Goal: Information Seeking & Learning: Learn about a topic

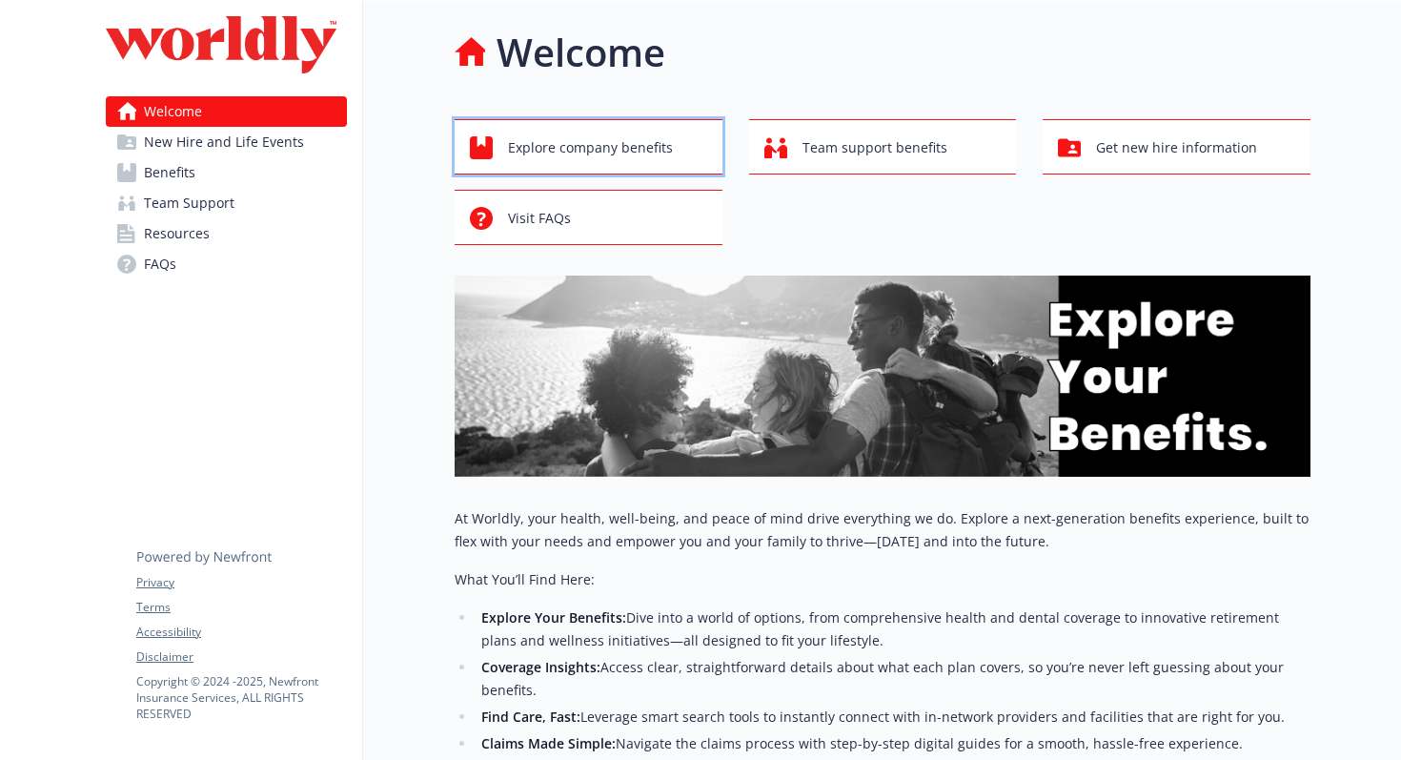
click at [573, 148] on span "Explore company benefits" at bounding box center [590, 148] width 165 height 36
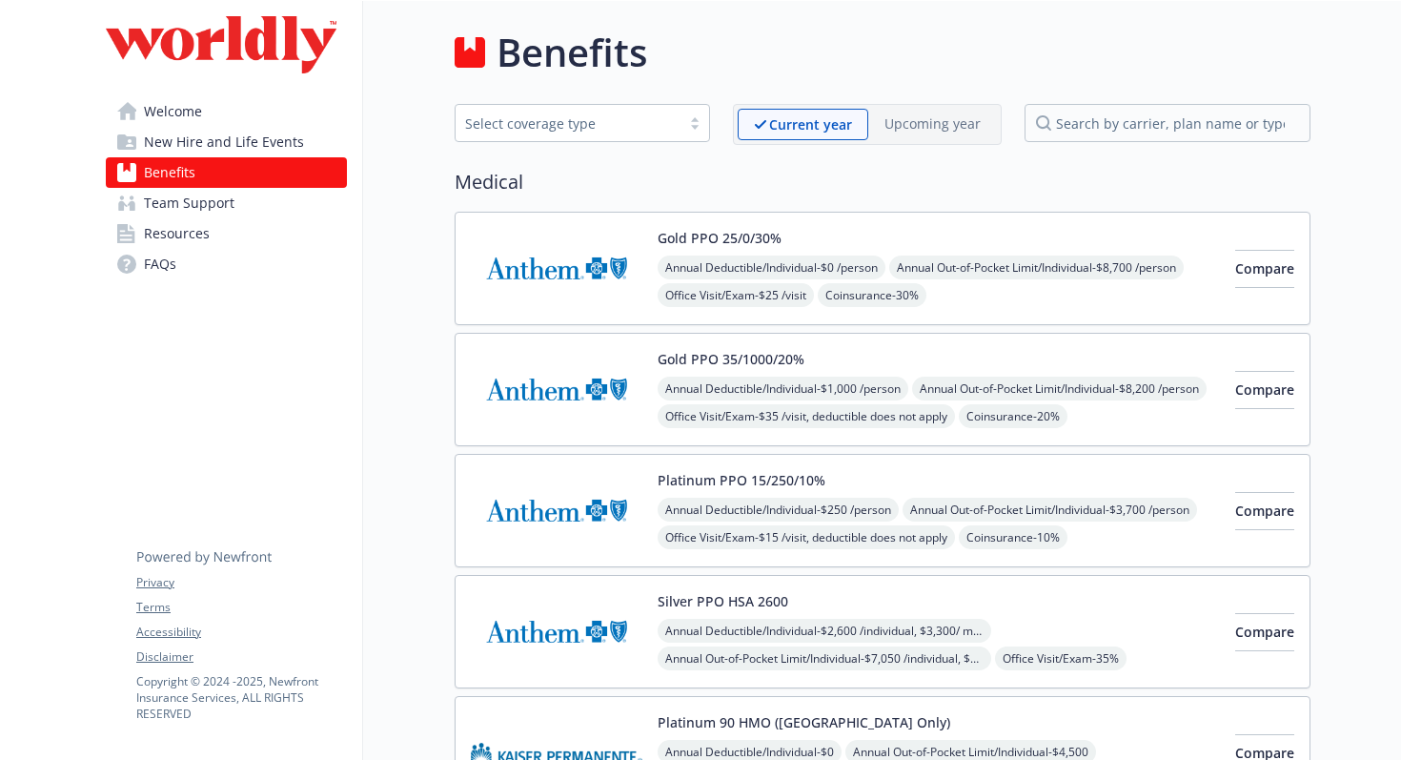
click at [277, 145] on span "New Hire and Life Events" at bounding box center [224, 142] width 160 height 30
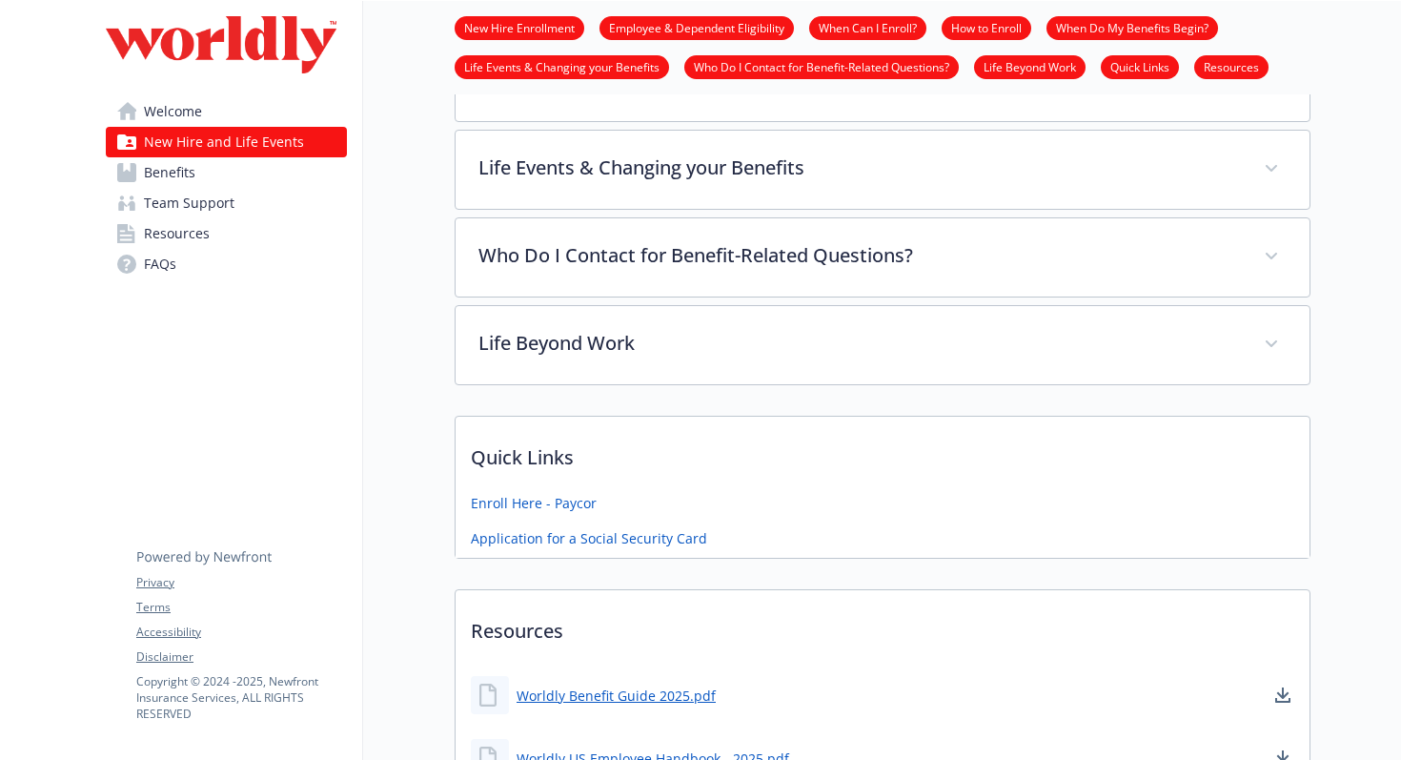
scroll to position [729, 0]
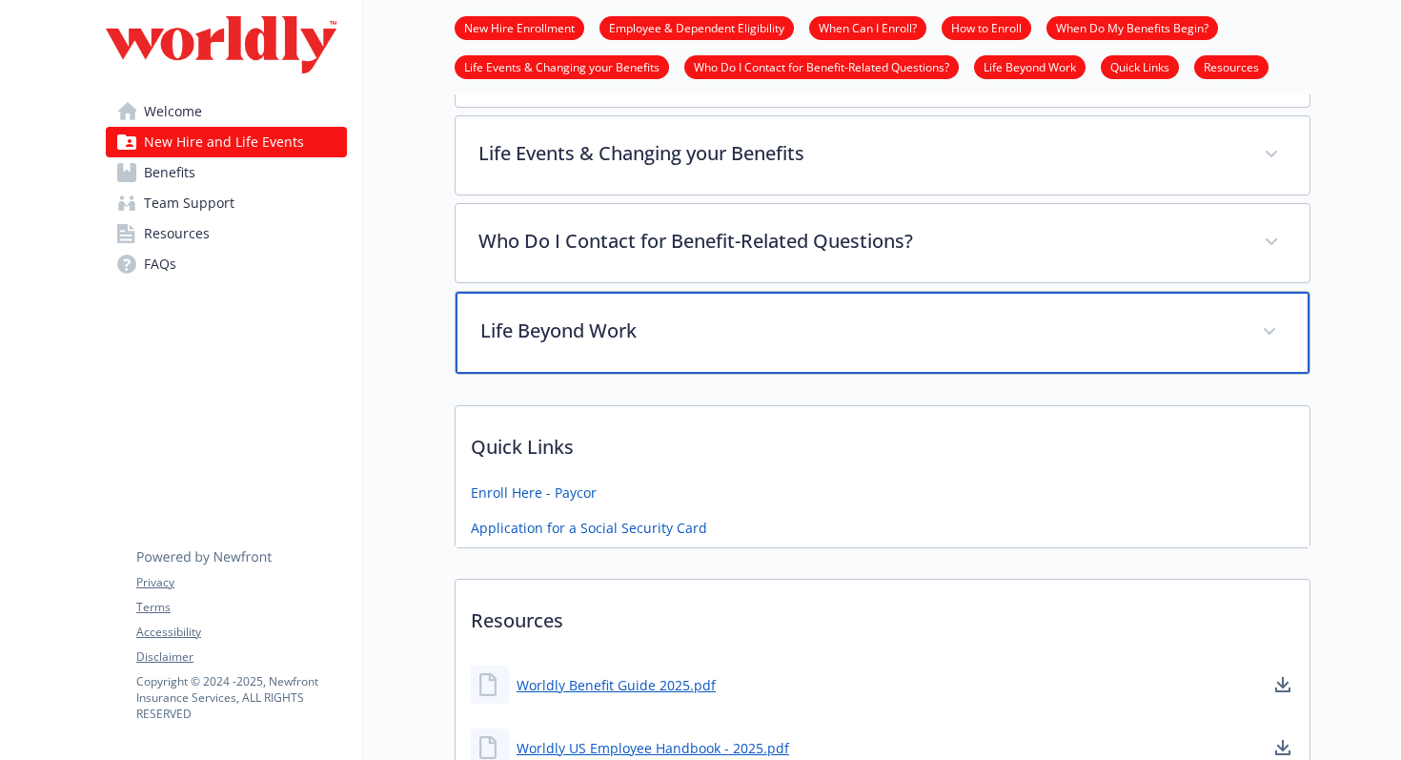
click at [648, 330] on p "Life Beyond Work" at bounding box center [859, 330] width 759 height 29
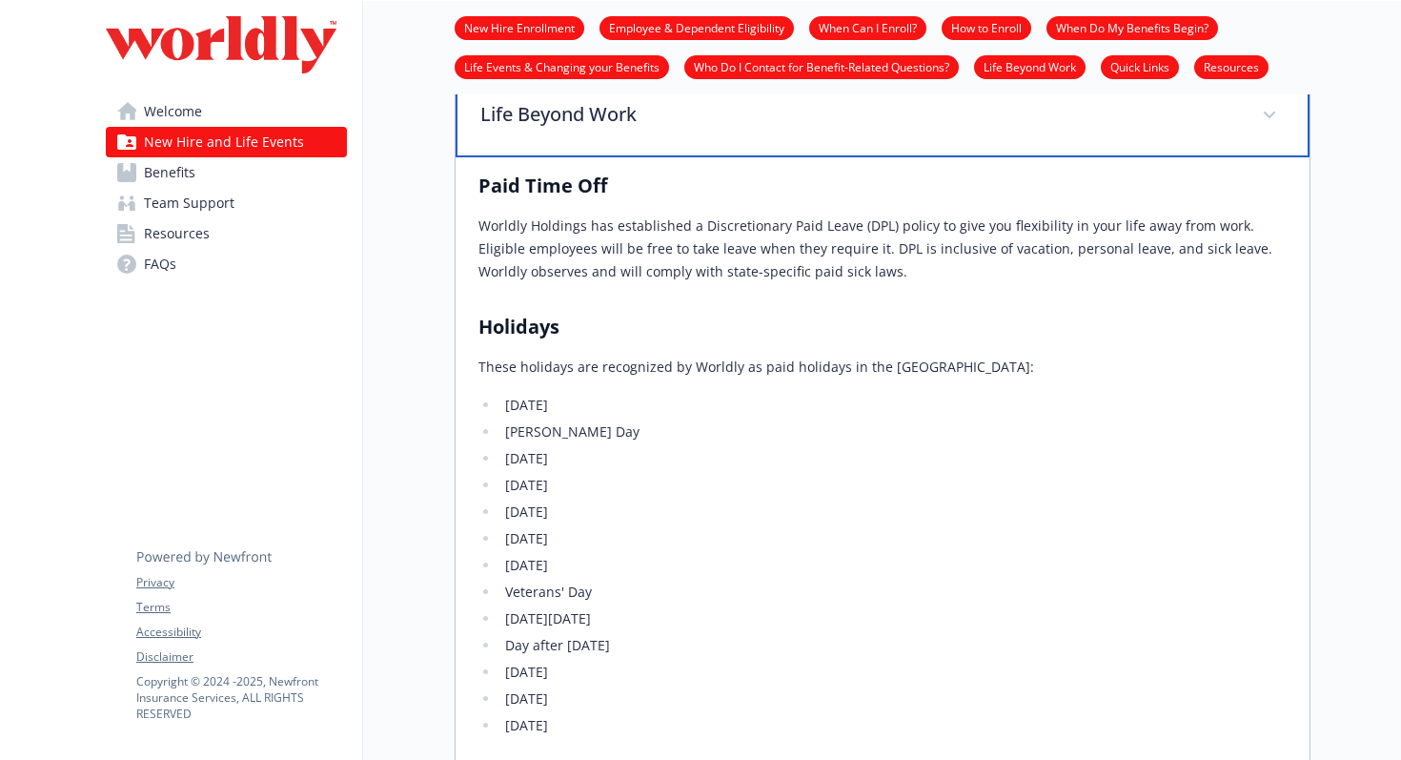
scroll to position [929, 0]
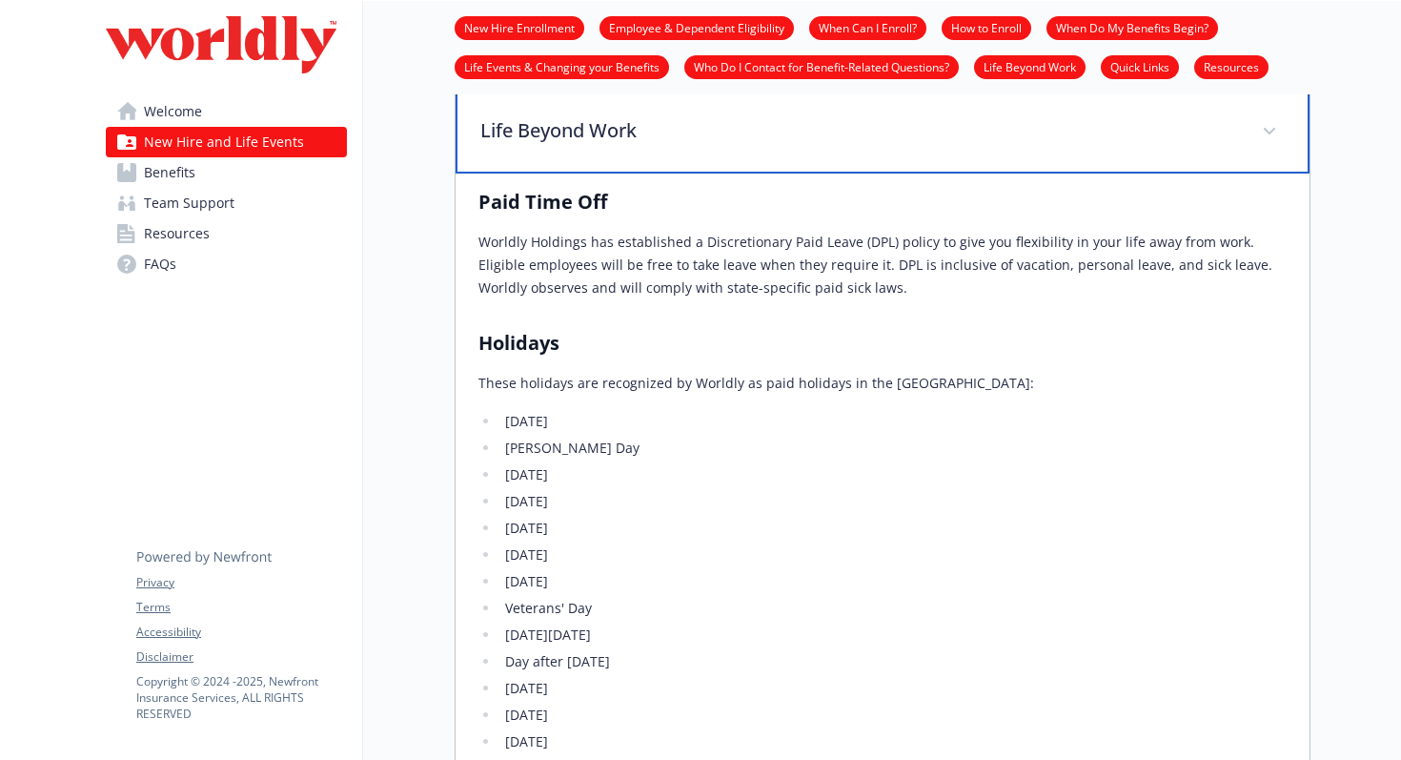
click at [685, 140] on p "Life Beyond Work" at bounding box center [859, 130] width 759 height 29
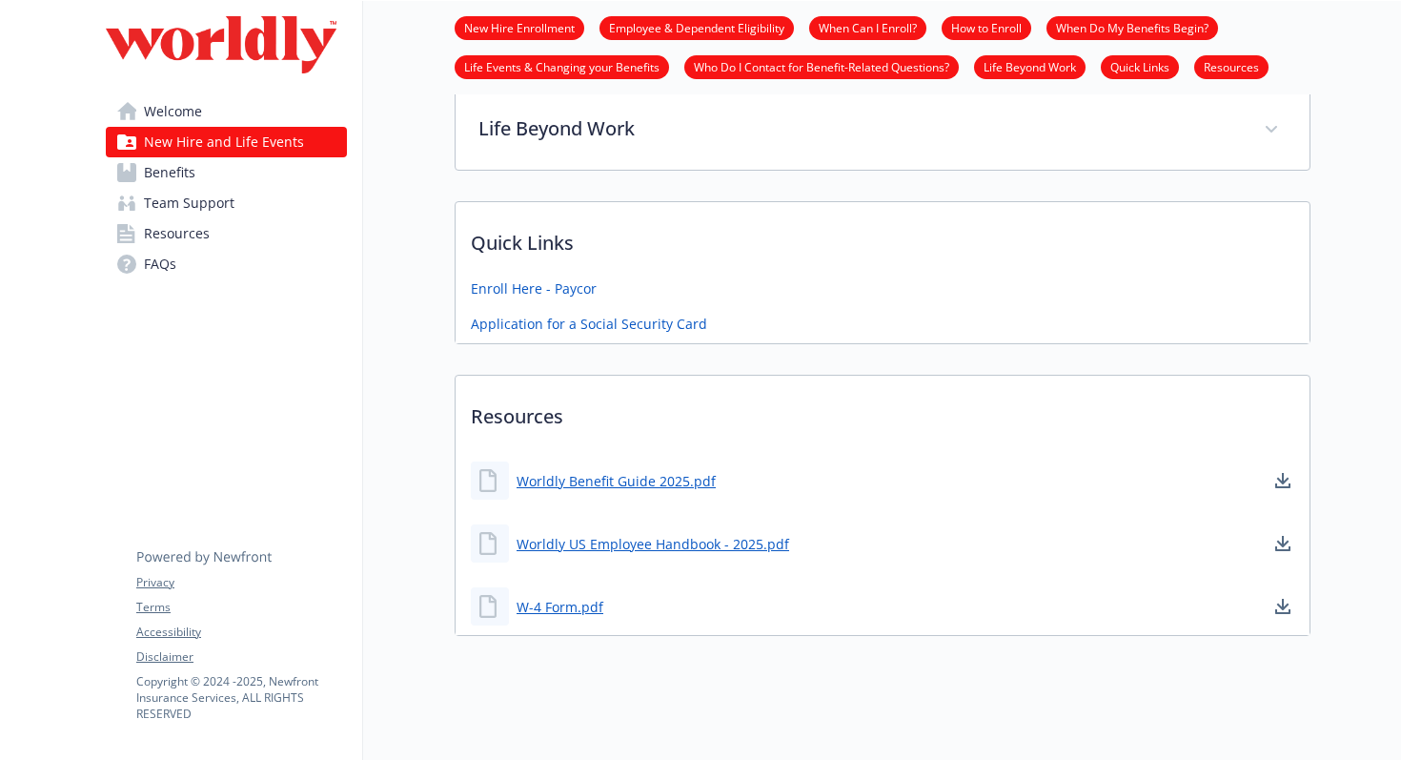
click at [201, 202] on span "Team Support" at bounding box center [189, 203] width 91 height 30
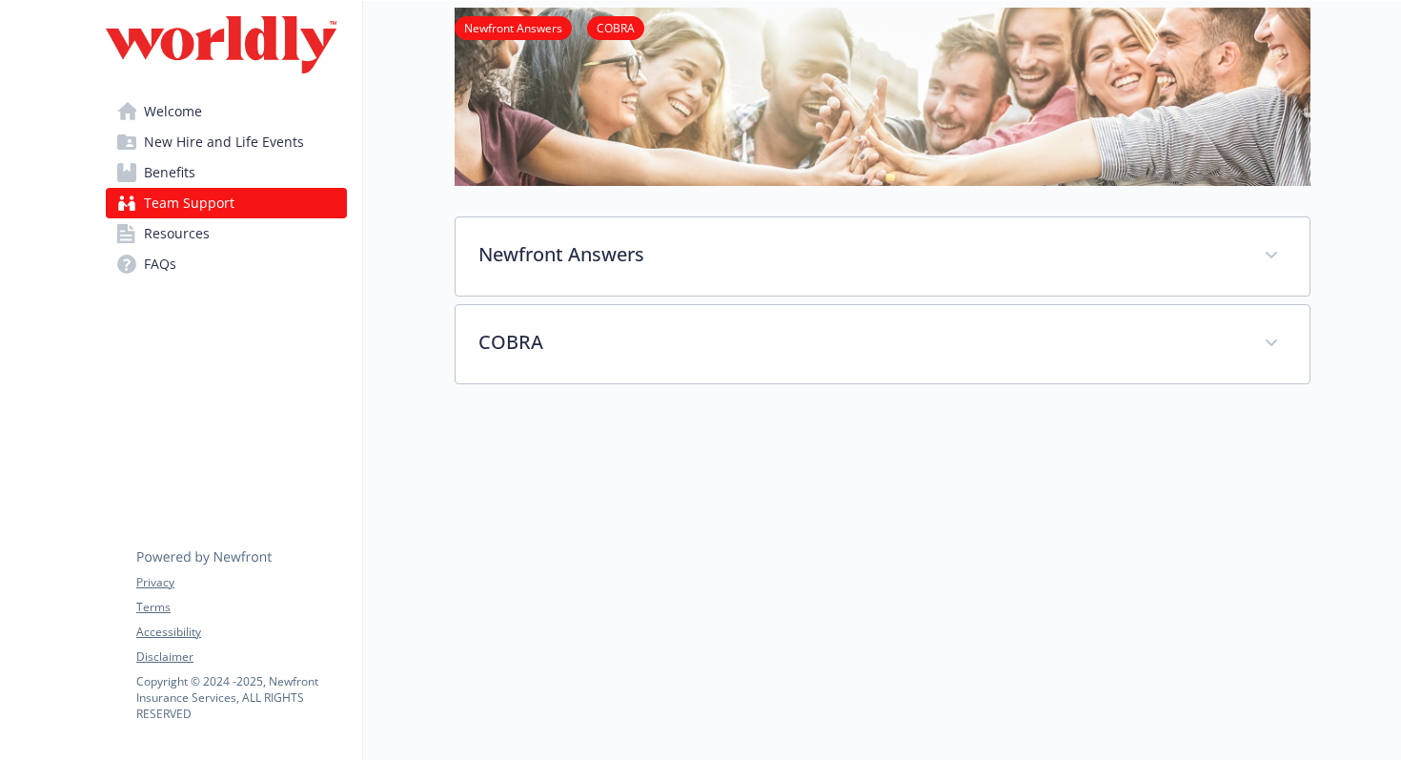
scroll to position [165, 0]
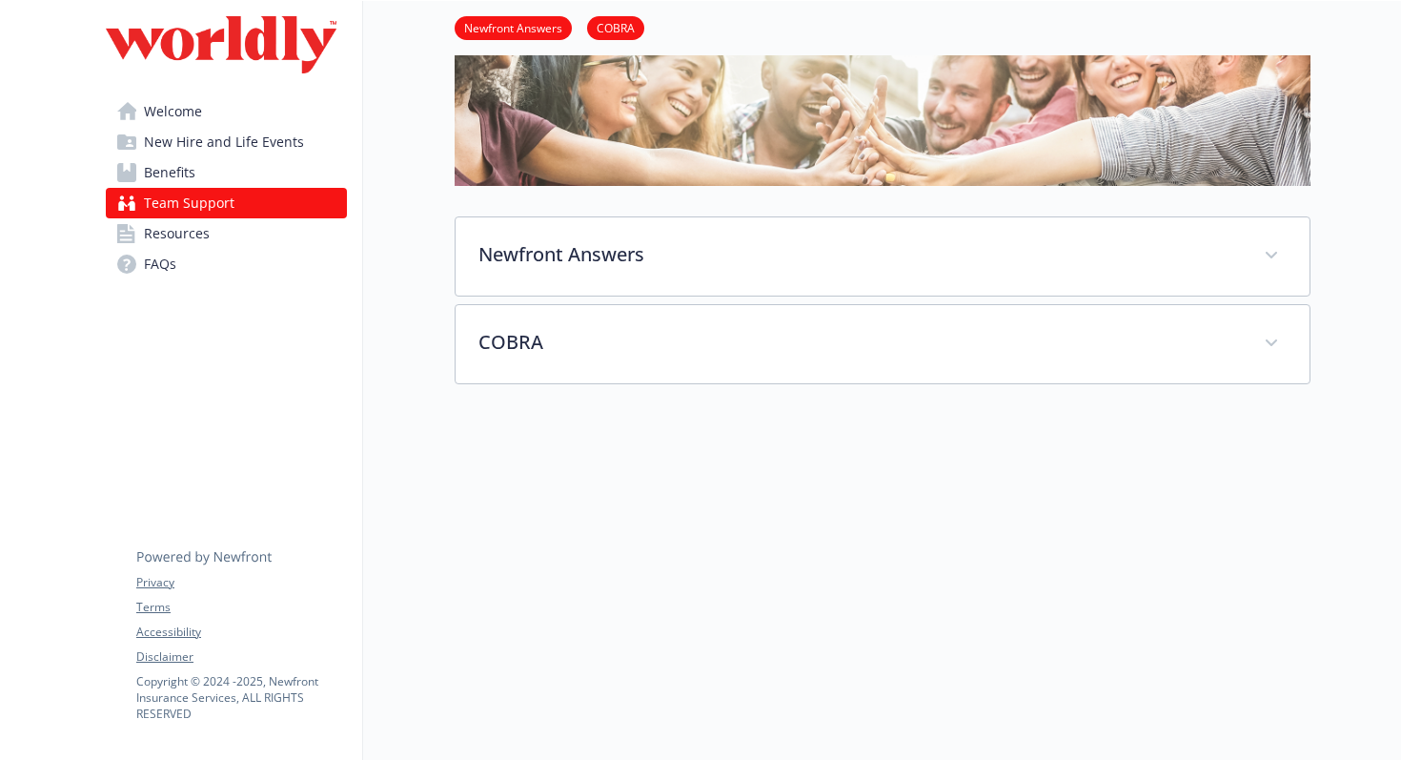
click at [205, 169] on link "Benefits" at bounding box center [226, 172] width 241 height 30
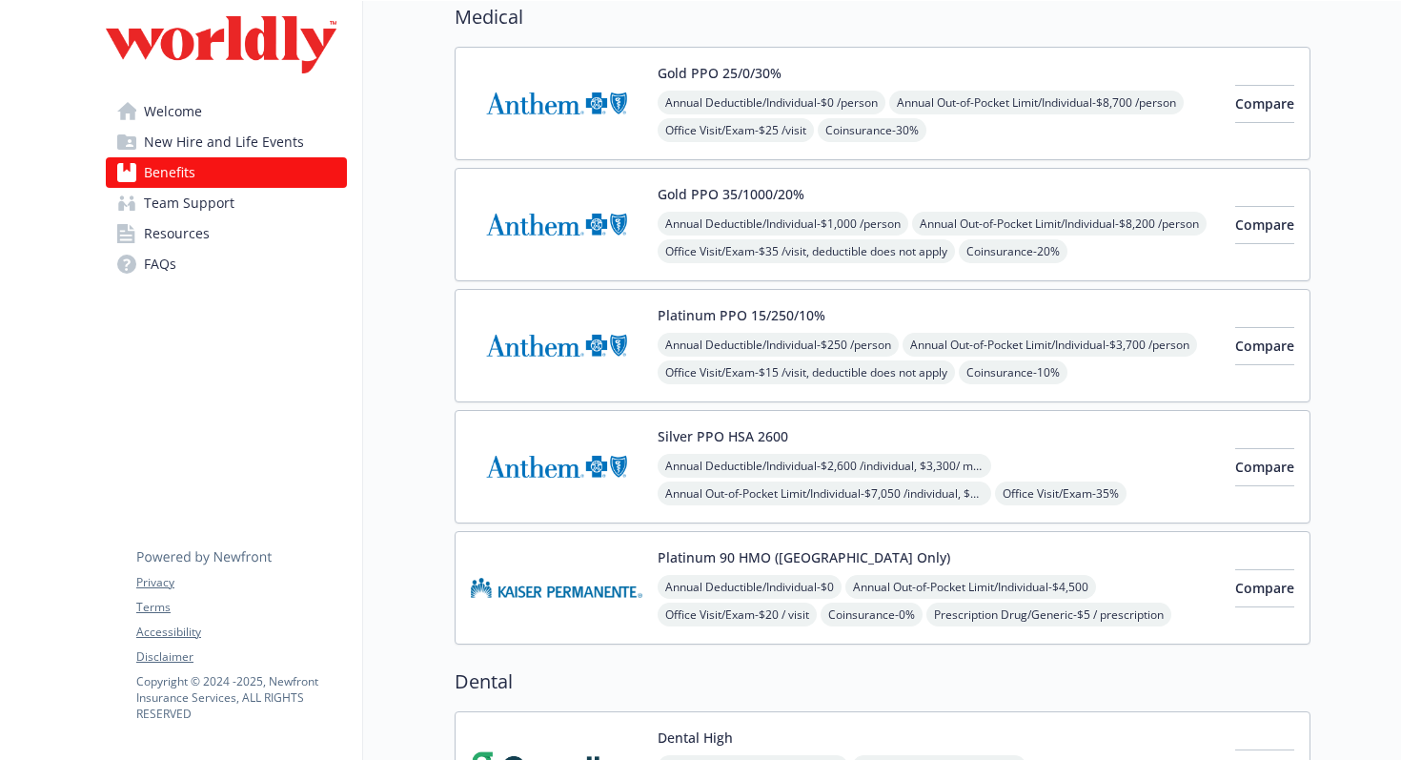
click at [190, 230] on span "Resources" at bounding box center [177, 233] width 66 height 30
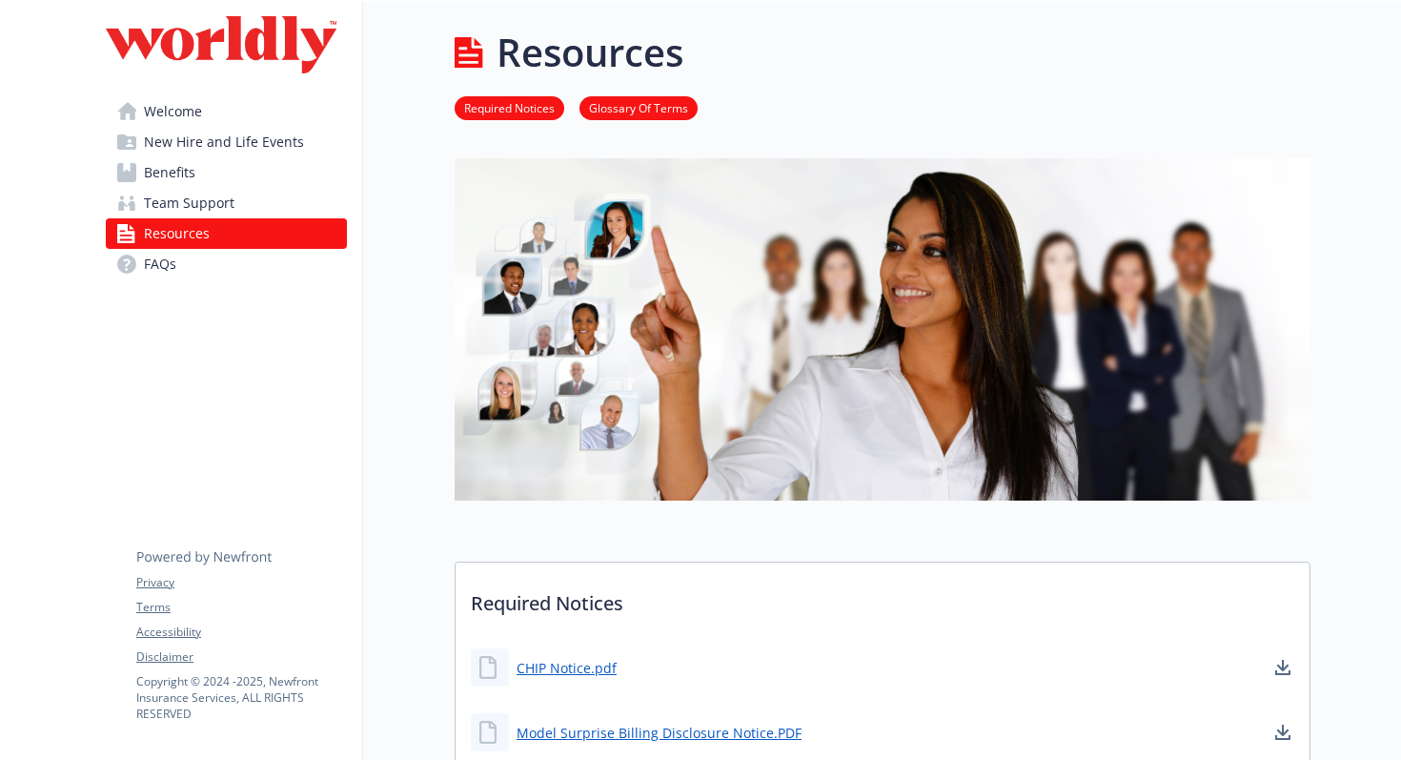
click at [226, 272] on link "FAQs" at bounding box center [226, 264] width 241 height 30
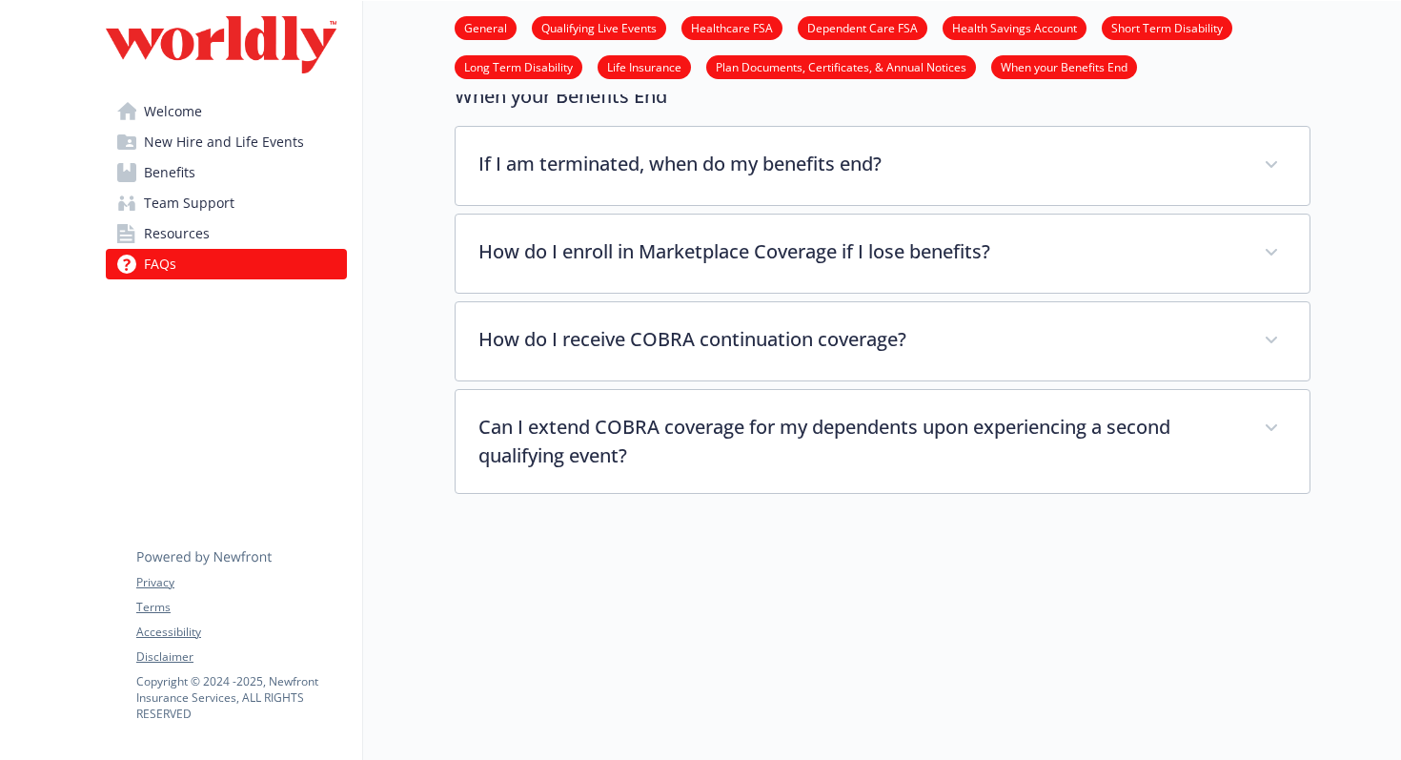
scroll to position [4513, 0]
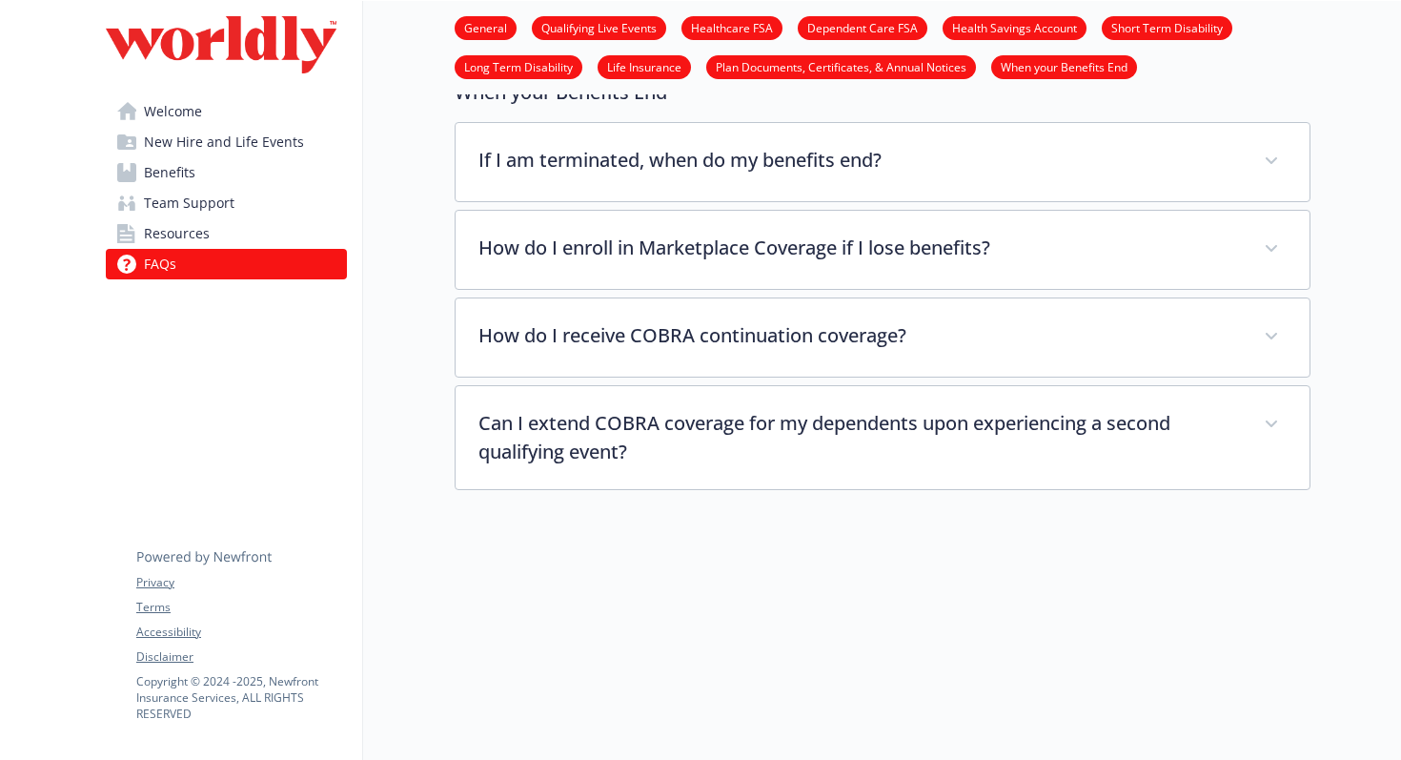
click at [227, 109] on link "Welcome" at bounding box center [226, 111] width 241 height 30
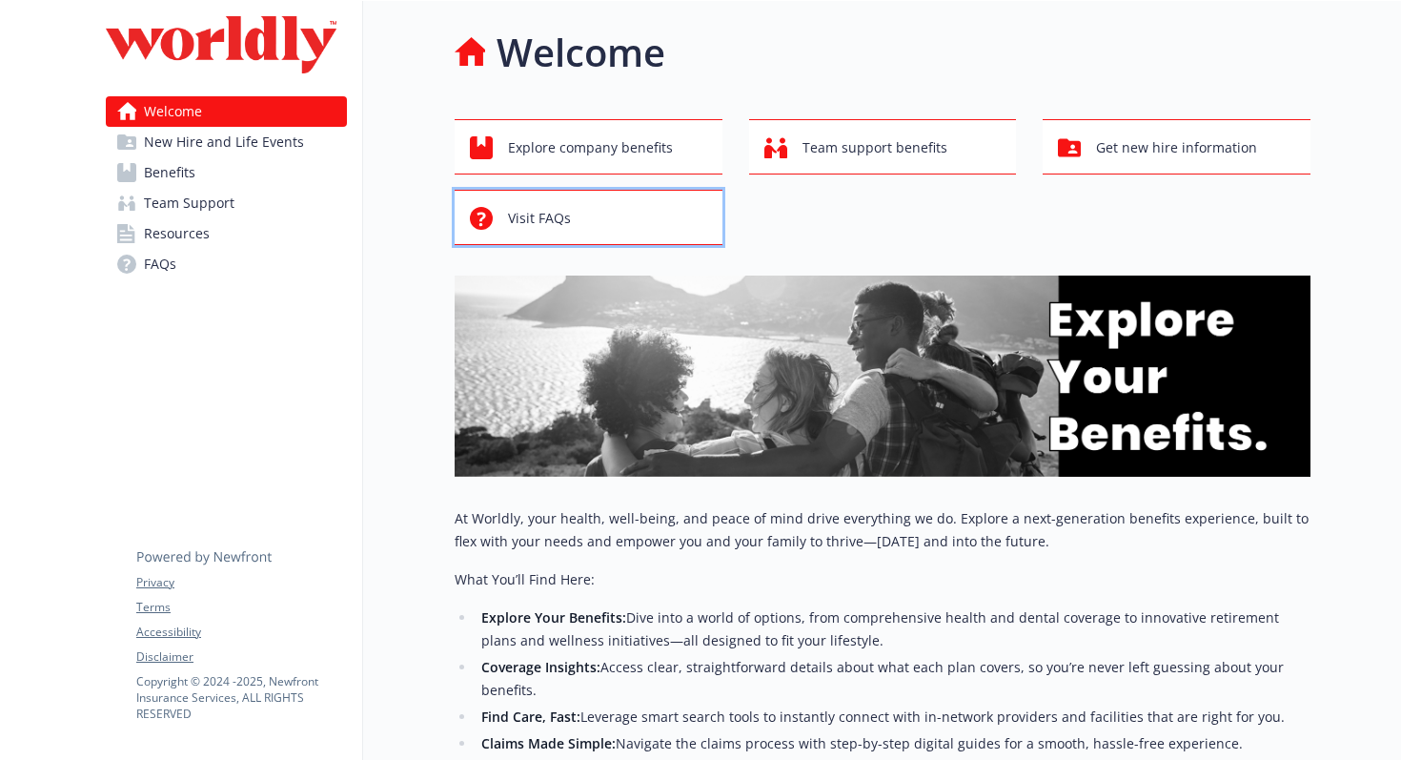
click at [675, 208] on div "Visit FAQs" at bounding box center [591, 218] width 243 height 36
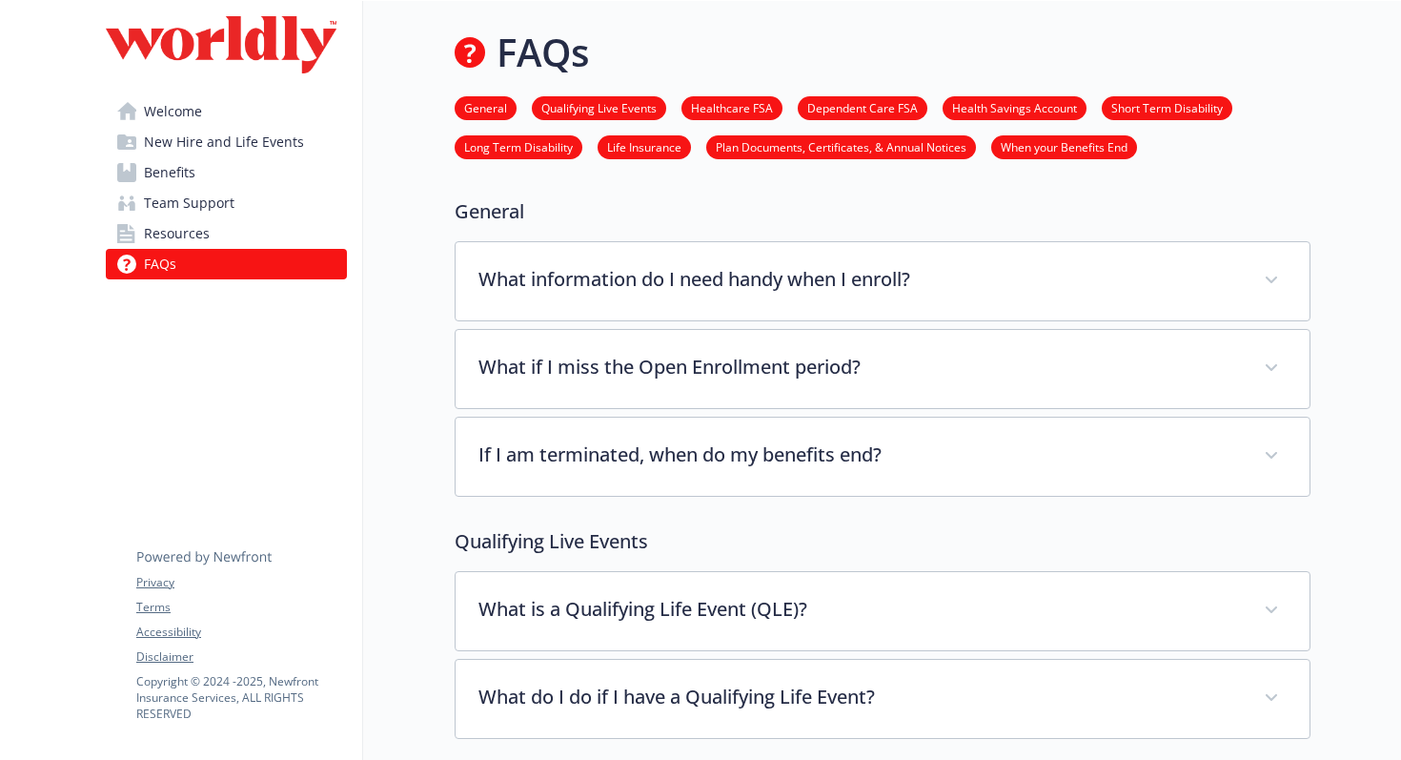
click at [172, 169] on span "Benefits" at bounding box center [169, 172] width 51 height 30
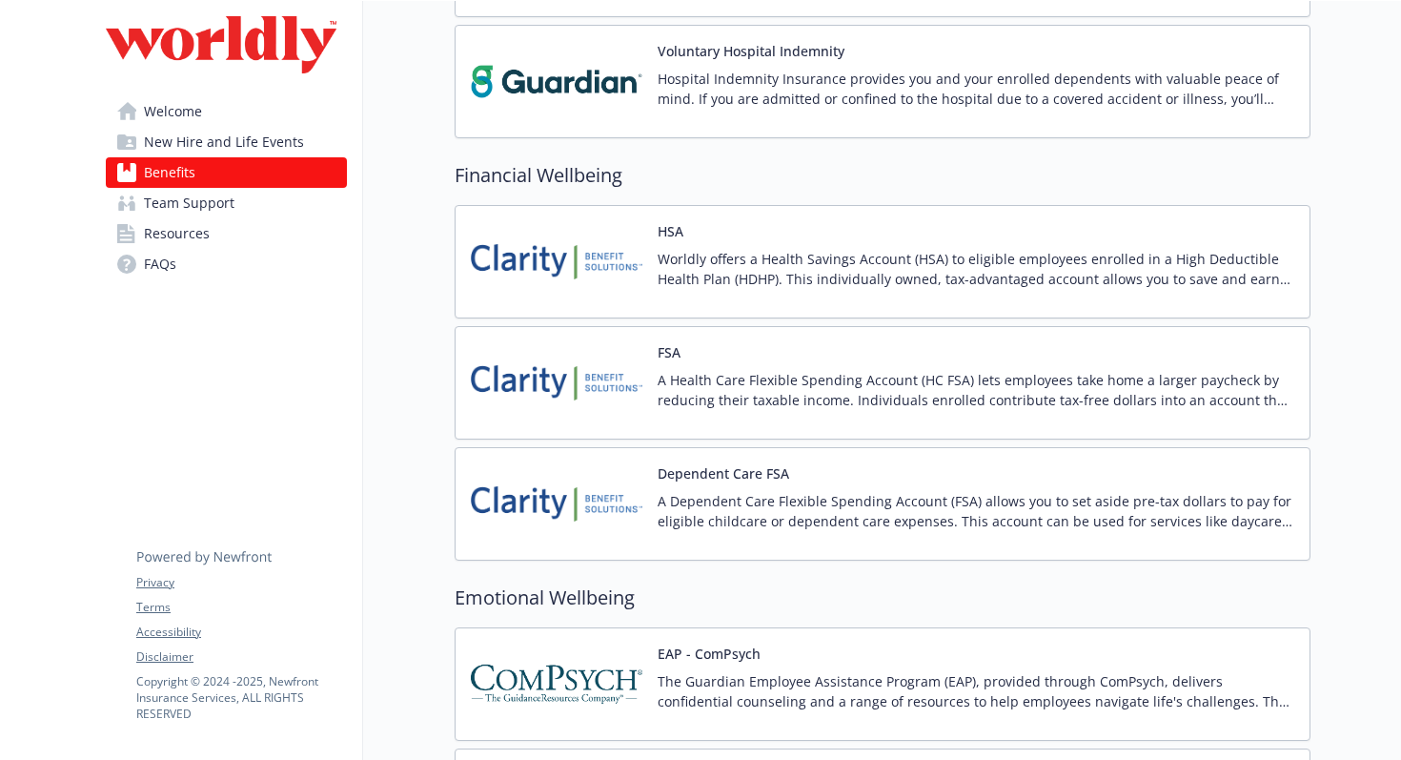
scroll to position [2180, 0]
